Goal: Task Accomplishment & Management: Use online tool/utility

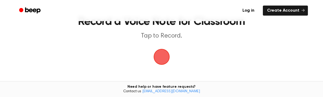
scroll to position [16, 0]
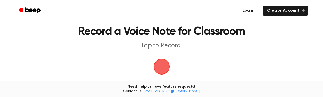
click at [252, 9] on link "Log in" at bounding box center [248, 11] width 23 height 12
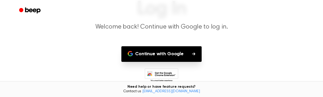
scroll to position [42, 0]
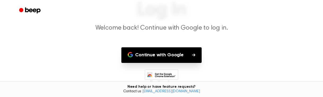
click at [153, 55] on button "Continue with Google" at bounding box center [162, 55] width 80 height 16
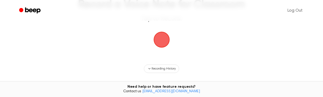
scroll to position [43, 0]
click at [169, 41] on span "button" at bounding box center [162, 40] width 18 height 18
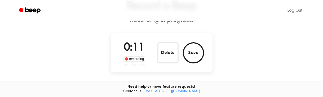
scroll to position [41, 0]
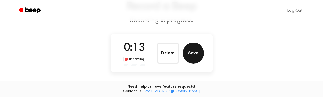
click at [196, 52] on button "Save" at bounding box center [193, 53] width 21 height 21
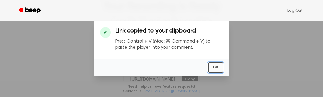
click at [216, 67] on button "OK" at bounding box center [215, 67] width 15 height 11
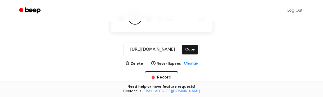
scroll to position [72, 0]
click at [190, 49] on button "Copy" at bounding box center [190, 50] width 16 height 10
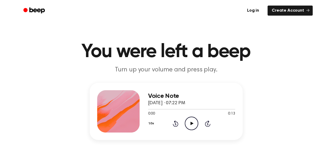
click at [193, 121] on icon "Play Audio" at bounding box center [192, 124] width 14 height 14
